Goal: Obtain resource: Download file/media

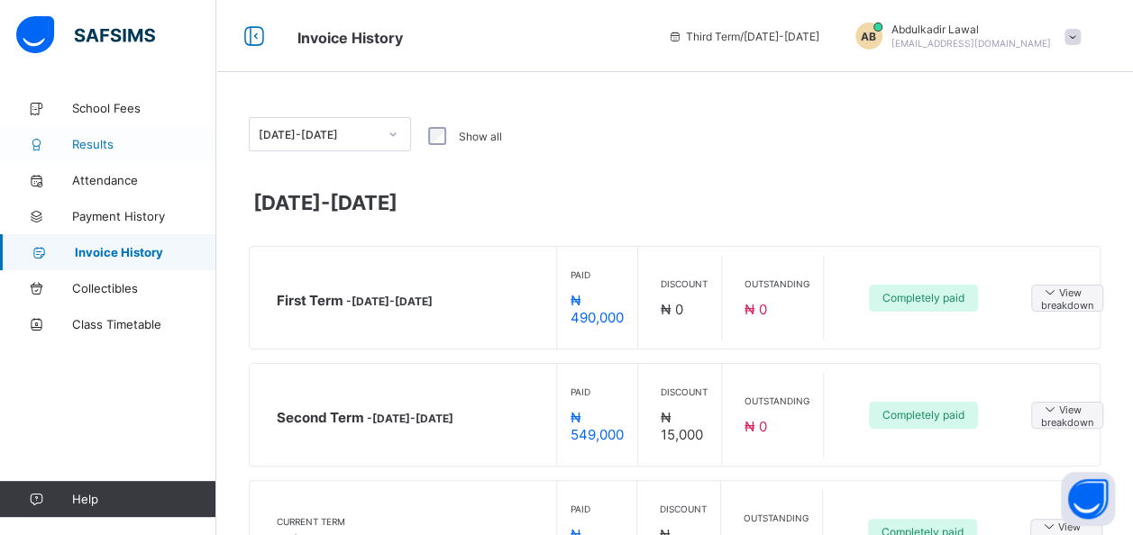
click at [112, 133] on link "Results" at bounding box center [108, 144] width 216 height 36
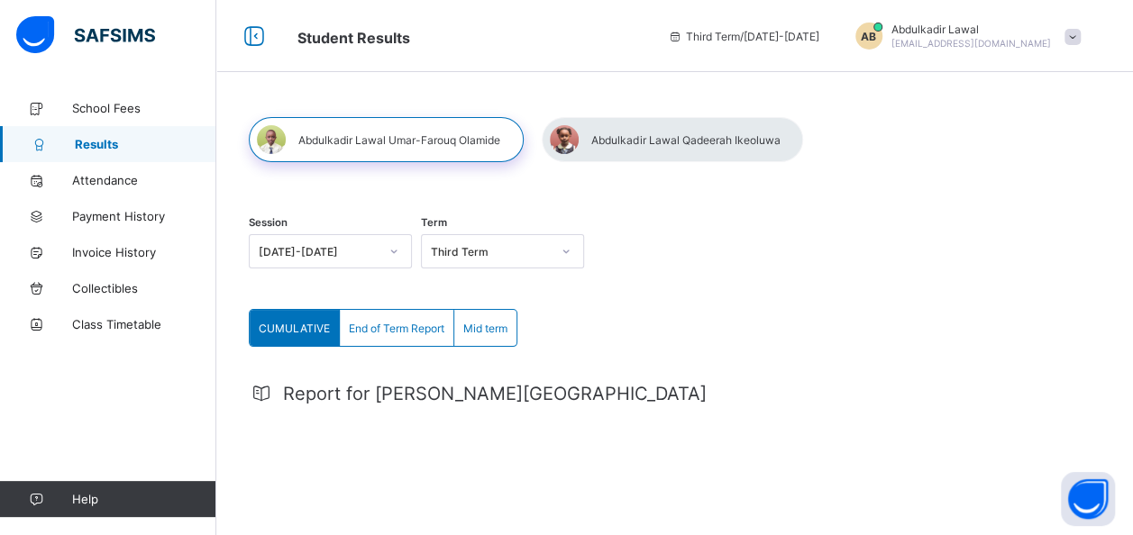
click at [685, 137] on div at bounding box center [672, 139] width 261 height 45
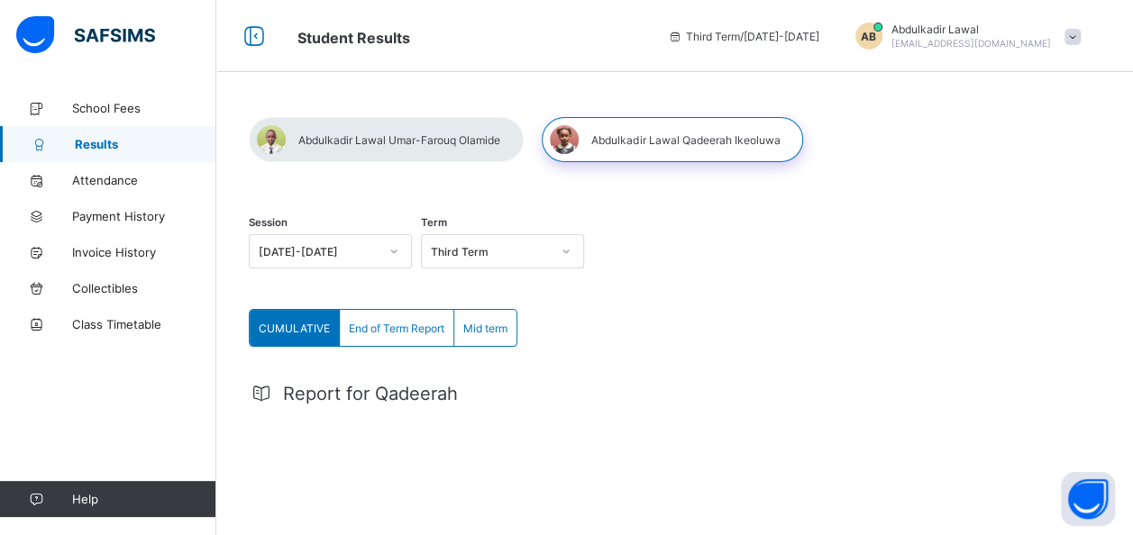
click at [397, 328] on span "End of Term Report" at bounding box center [397, 329] width 96 height 14
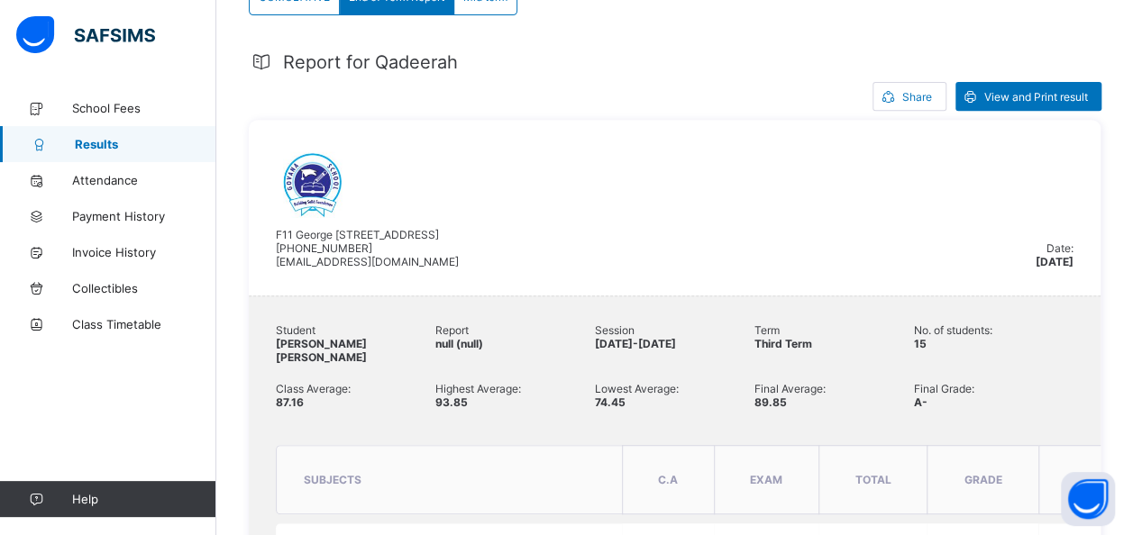
scroll to position [360, 0]
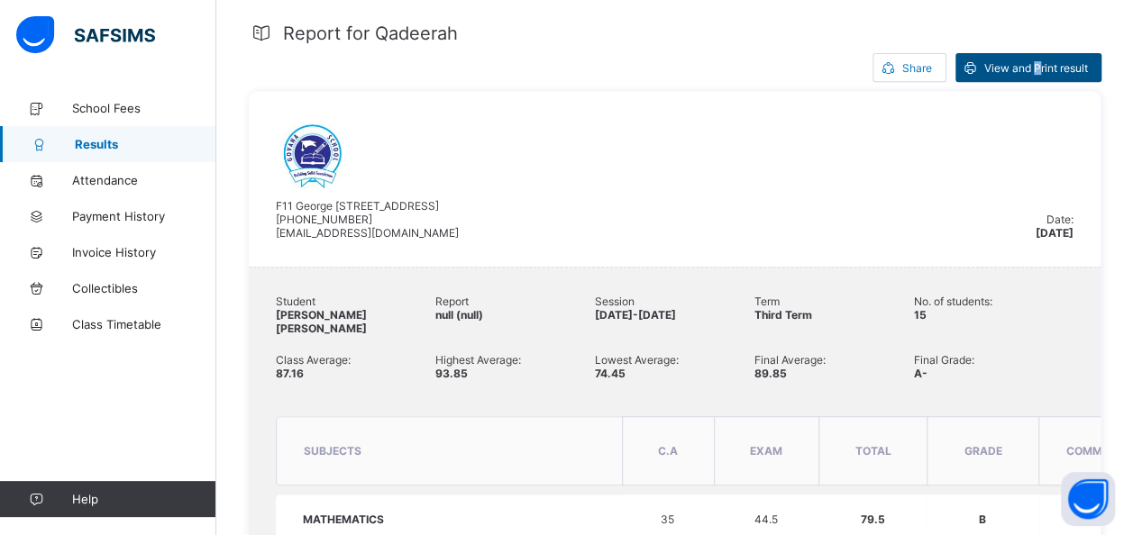
click at [1047, 65] on span "View and Print result" at bounding box center [1036, 68] width 104 height 14
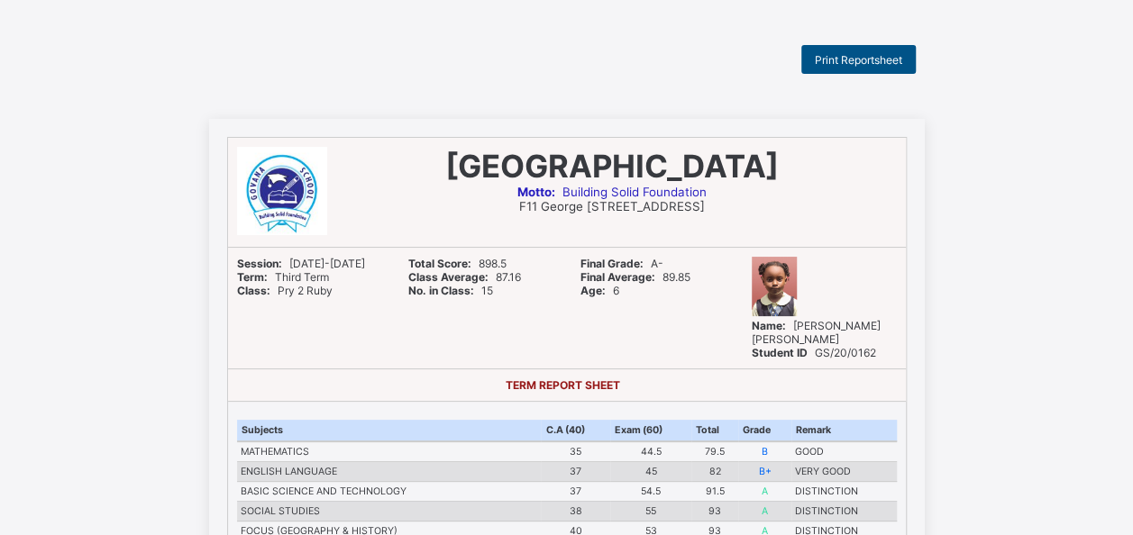
click at [863, 58] on span "Print Reportsheet" at bounding box center [858, 60] width 87 height 14
